Goal: Task Accomplishment & Management: Use online tool/utility

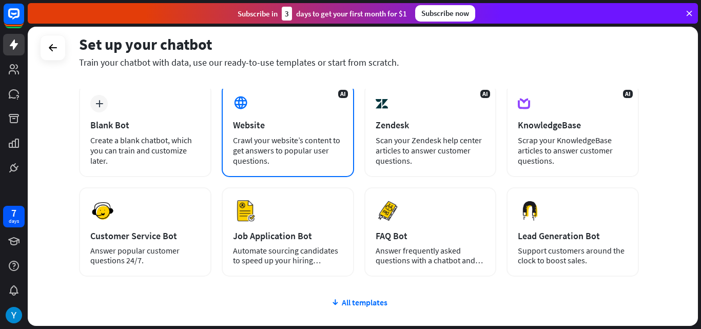
scroll to position [103, 0]
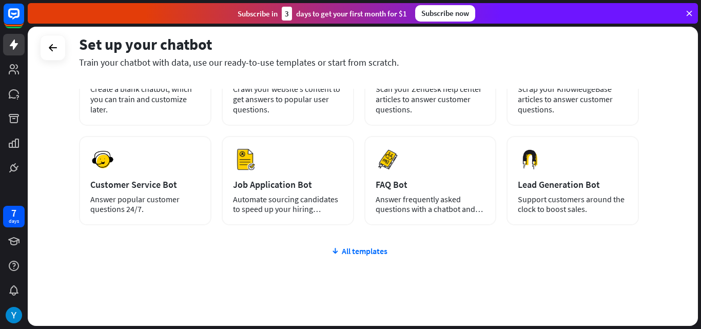
click at [375, 245] on div "plus Blank Bot Create a blank chatbot, which you can train and customize later.…" at bounding box center [359, 190] width 560 height 316
click at [375, 256] on div "All templates" at bounding box center [359, 251] width 560 height 10
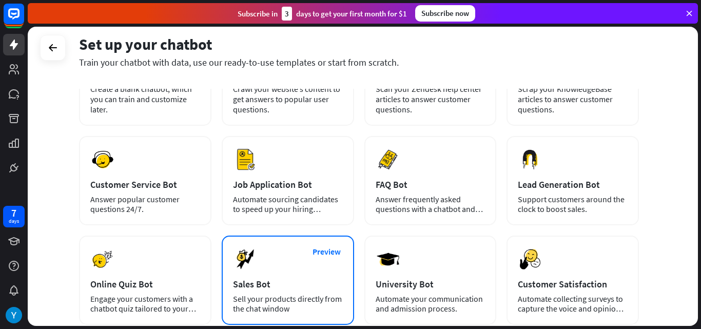
scroll to position [0, 0]
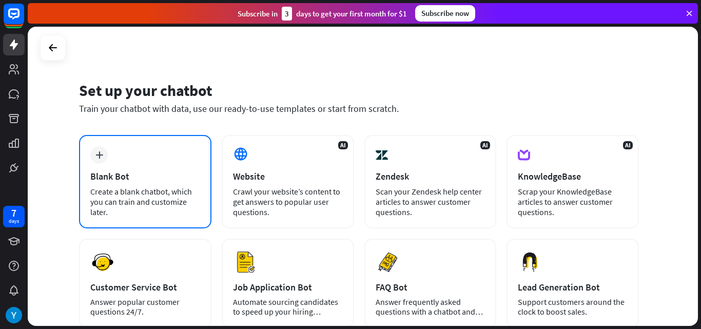
click at [199, 158] on div "plus Blank Bot Create a blank chatbot, which you can train and customize later." at bounding box center [145, 181] width 132 height 93
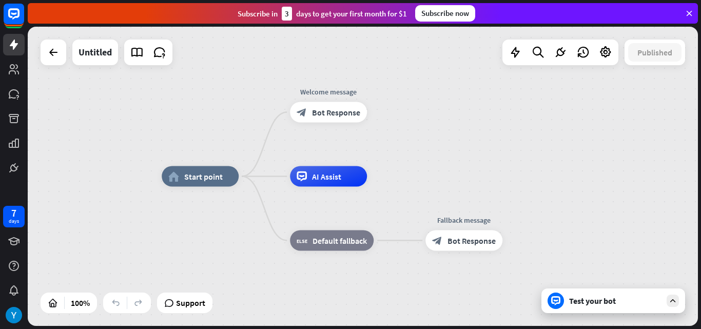
click at [44, 60] on div at bounding box center [54, 53] width 26 height 26
click at [49, 57] on icon at bounding box center [53, 52] width 12 height 12
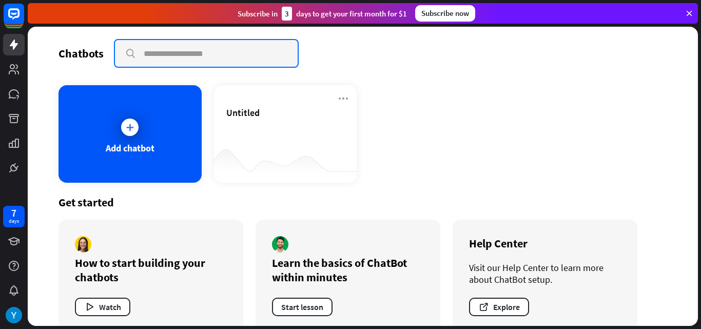
click at [183, 62] on input "text" at bounding box center [206, 53] width 183 height 27
type input "***"
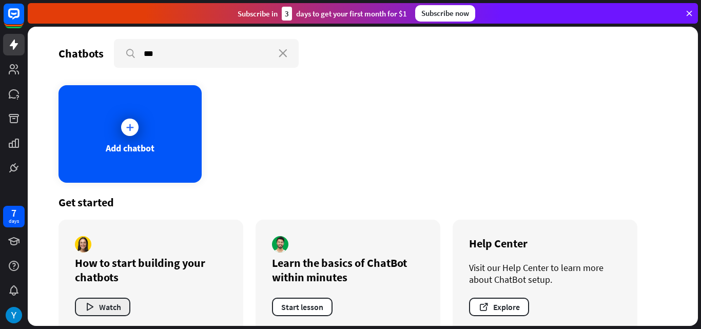
click at [100, 312] on button "Watch" at bounding box center [102, 307] width 55 height 18
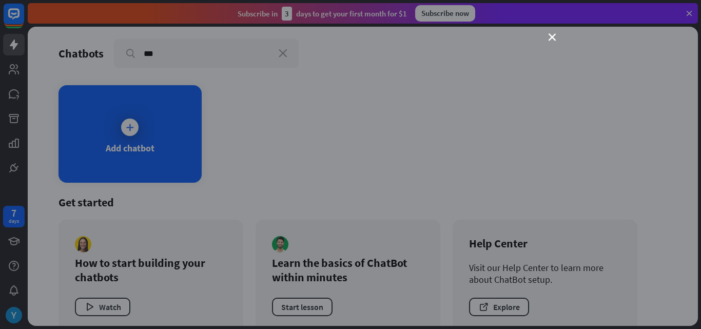
click at [638, 165] on div "close" at bounding box center [350, 164] width 701 height 329
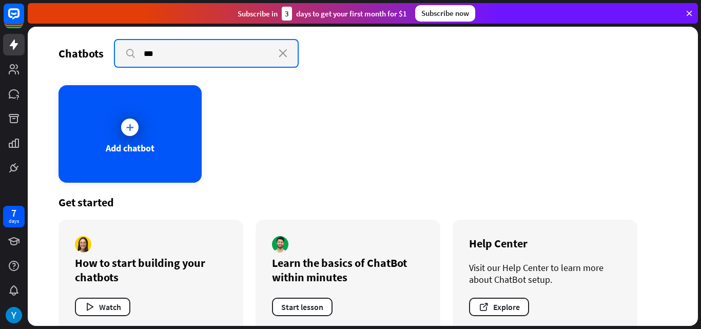
click at [265, 52] on input "***" at bounding box center [206, 53] width 183 height 27
click at [292, 60] on input "***" at bounding box center [206, 53] width 183 height 27
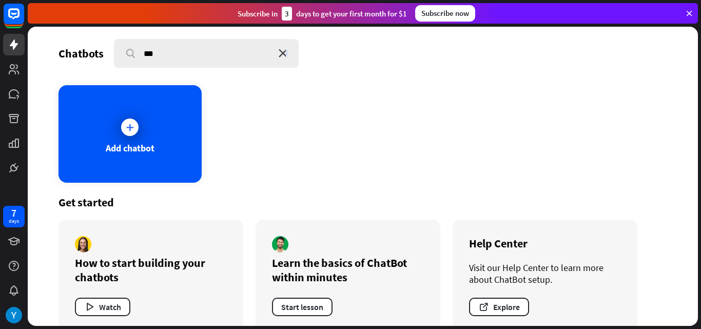
click at [286, 55] on icon "close" at bounding box center [283, 53] width 9 height 8
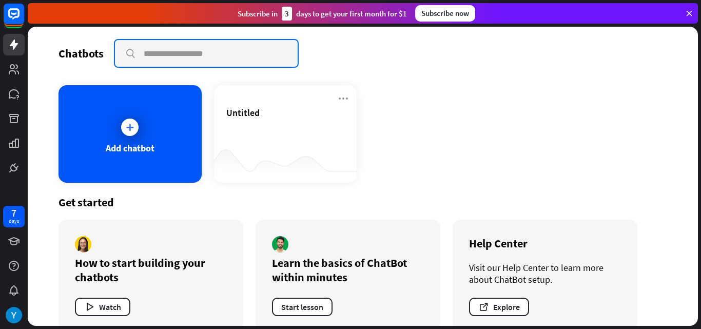
click at [248, 59] on input "text" at bounding box center [206, 53] width 183 height 27
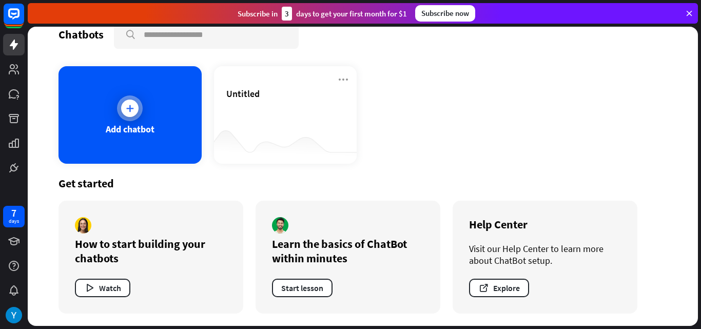
click at [130, 115] on div at bounding box center [129, 108] width 17 height 17
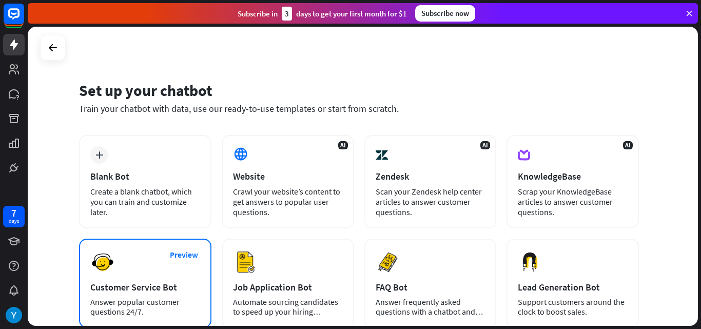
scroll to position [125, 0]
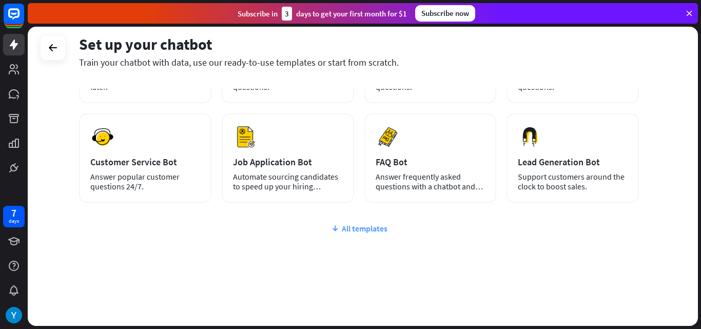
click at [369, 230] on div "All templates" at bounding box center [359, 228] width 560 height 10
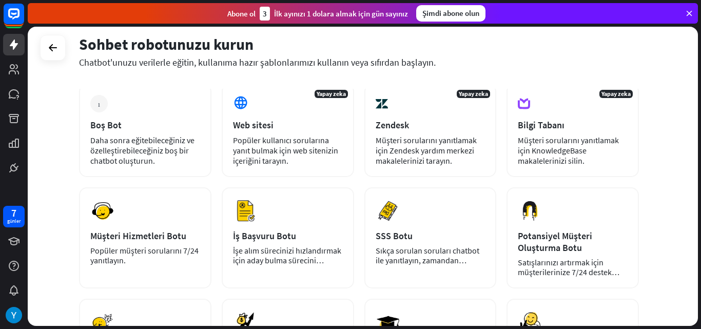
scroll to position [0, 0]
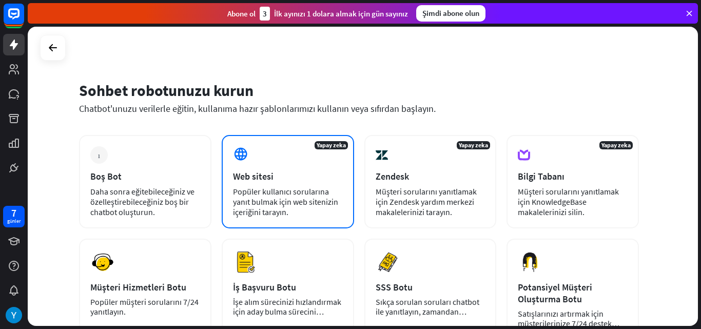
click at [282, 165] on div "Yapay zeka Web sitesi Popüler kullanıcı sorularına yanıt bulmak için web siteni…" at bounding box center [288, 181] width 132 height 93
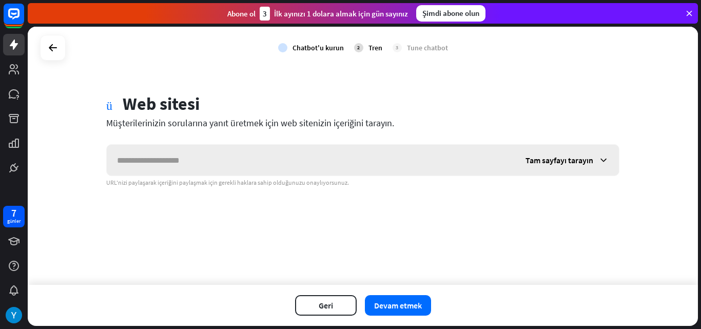
click at [565, 168] on div "Tam sayfayı tarayın" at bounding box center [567, 160] width 104 height 31
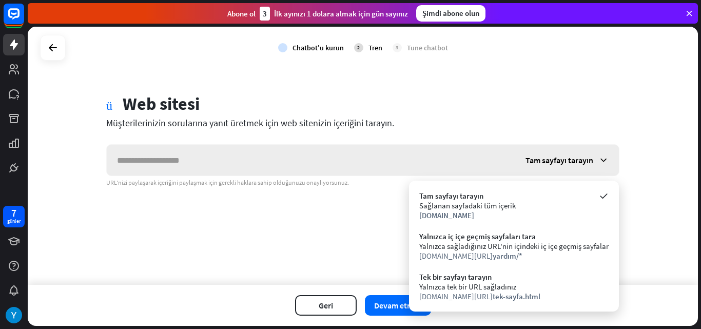
click at [554, 161] on font "Tam sayfayı tarayın" at bounding box center [560, 160] width 68 height 10
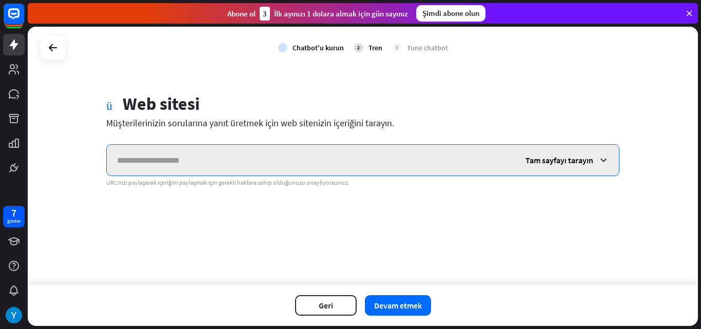
click at [344, 148] on input "text" at bounding box center [311, 160] width 409 height 31
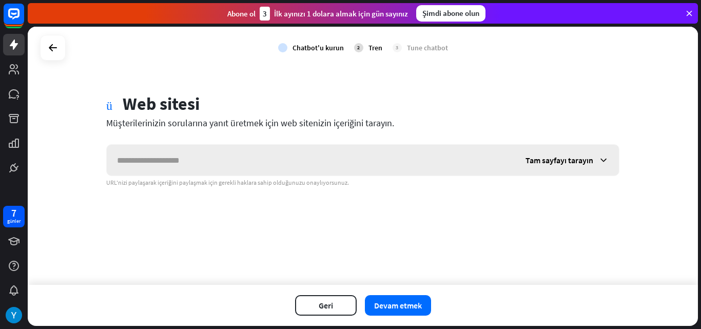
click at [541, 153] on div "Tam sayfayı tarayın" at bounding box center [567, 160] width 104 height 31
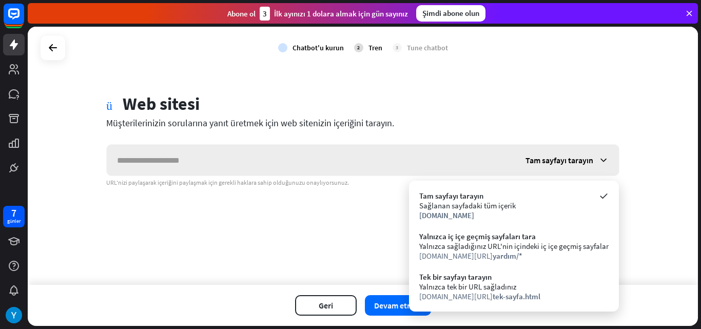
click at [541, 152] on div "Tam sayfayı tarayın" at bounding box center [567, 160] width 104 height 31
